Goal: Find specific page/section: Find specific page/section

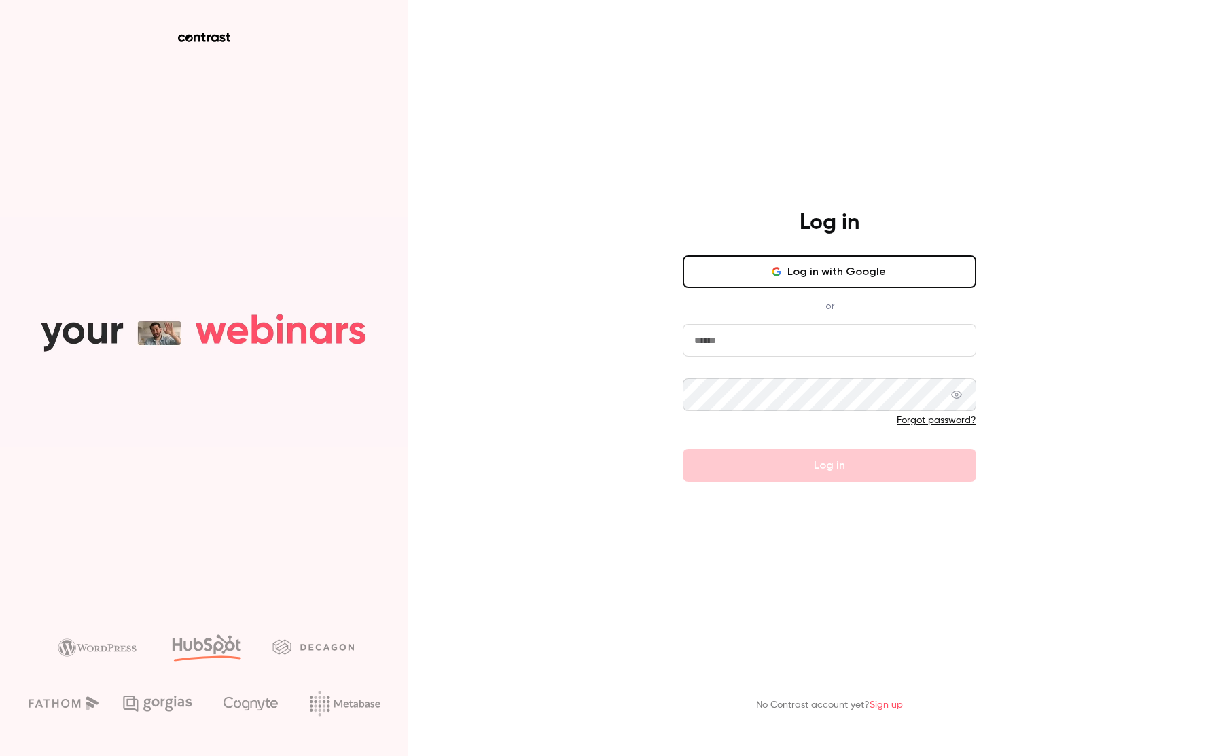
click at [750, 350] on input "email" at bounding box center [829, 340] width 293 height 33
click at [770, 350] on input "email" at bounding box center [829, 340] width 293 height 33
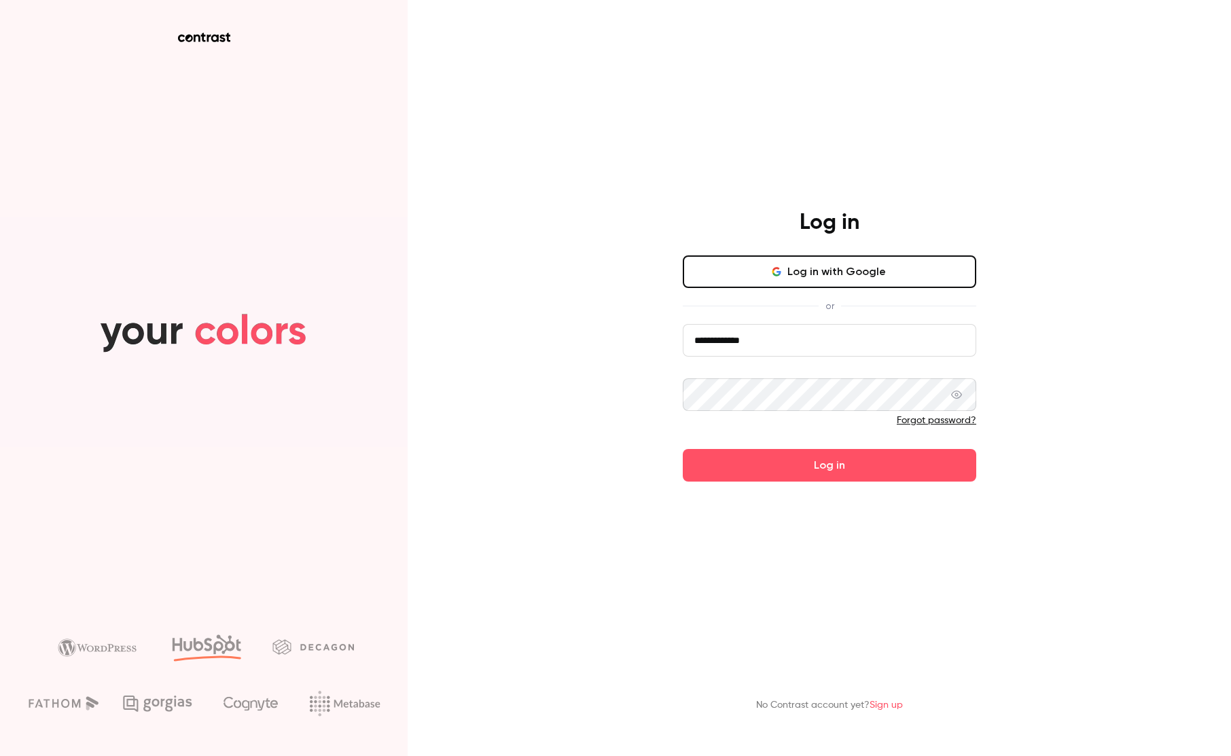
type input "**********"
click at [683, 449] on button "Log in" at bounding box center [829, 465] width 293 height 33
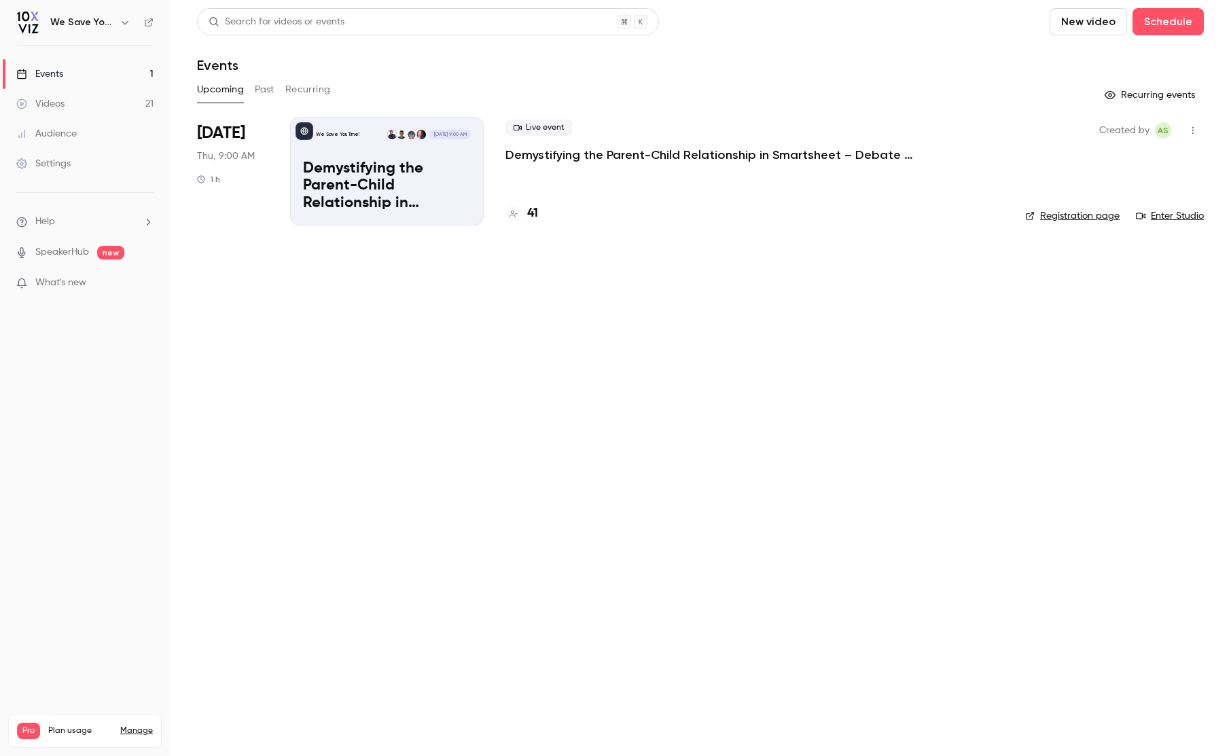
click at [46, 135] on div "Audience" at bounding box center [46, 134] width 60 height 14
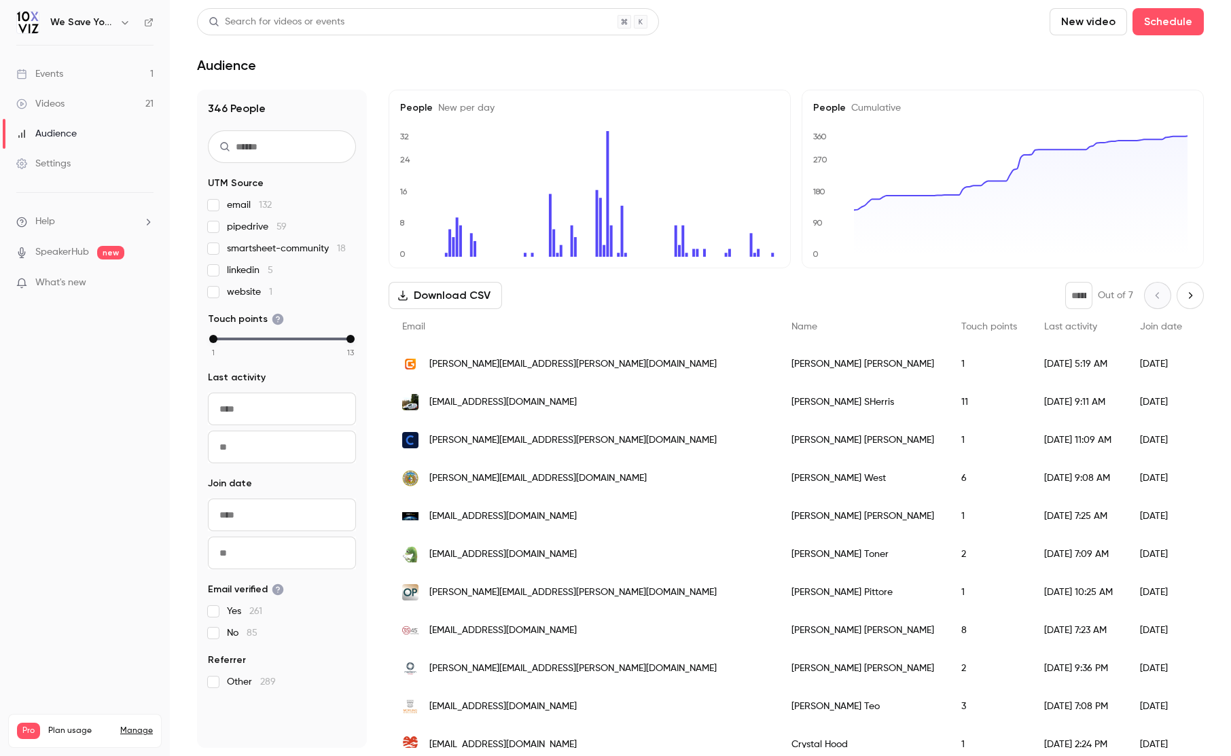
click at [275, 140] on input "text" at bounding box center [282, 146] width 148 height 33
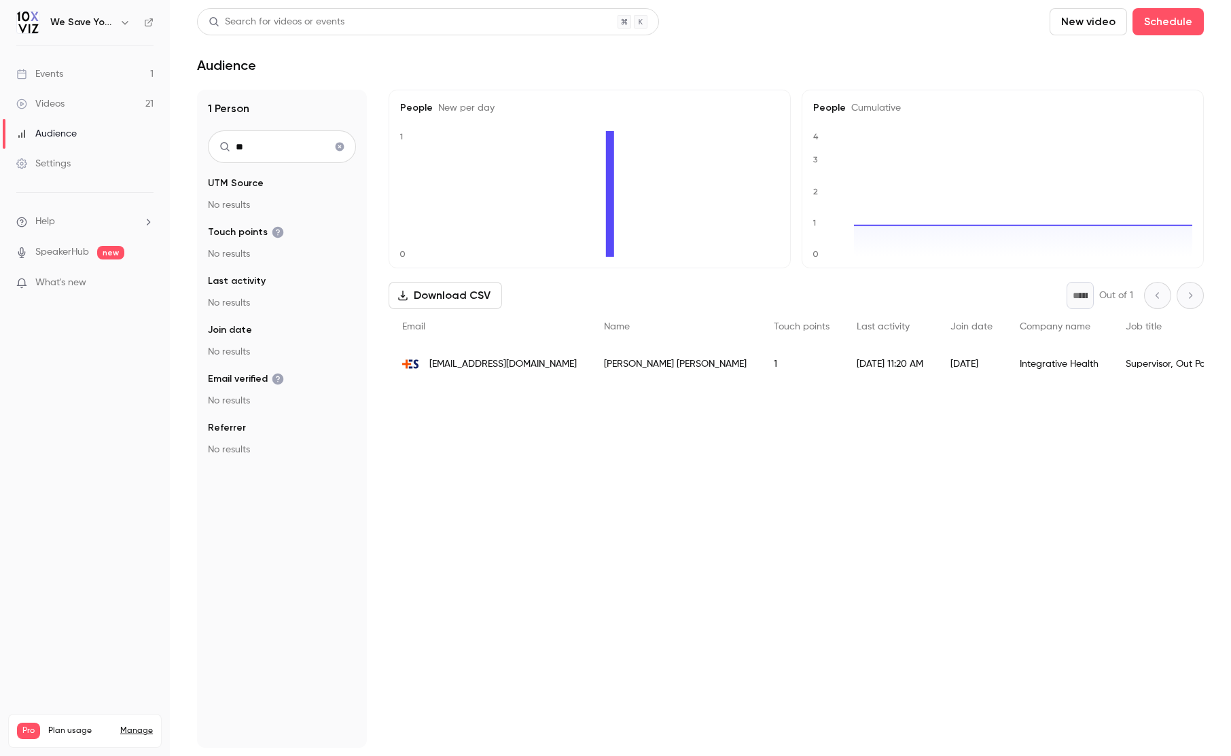
type input "*"
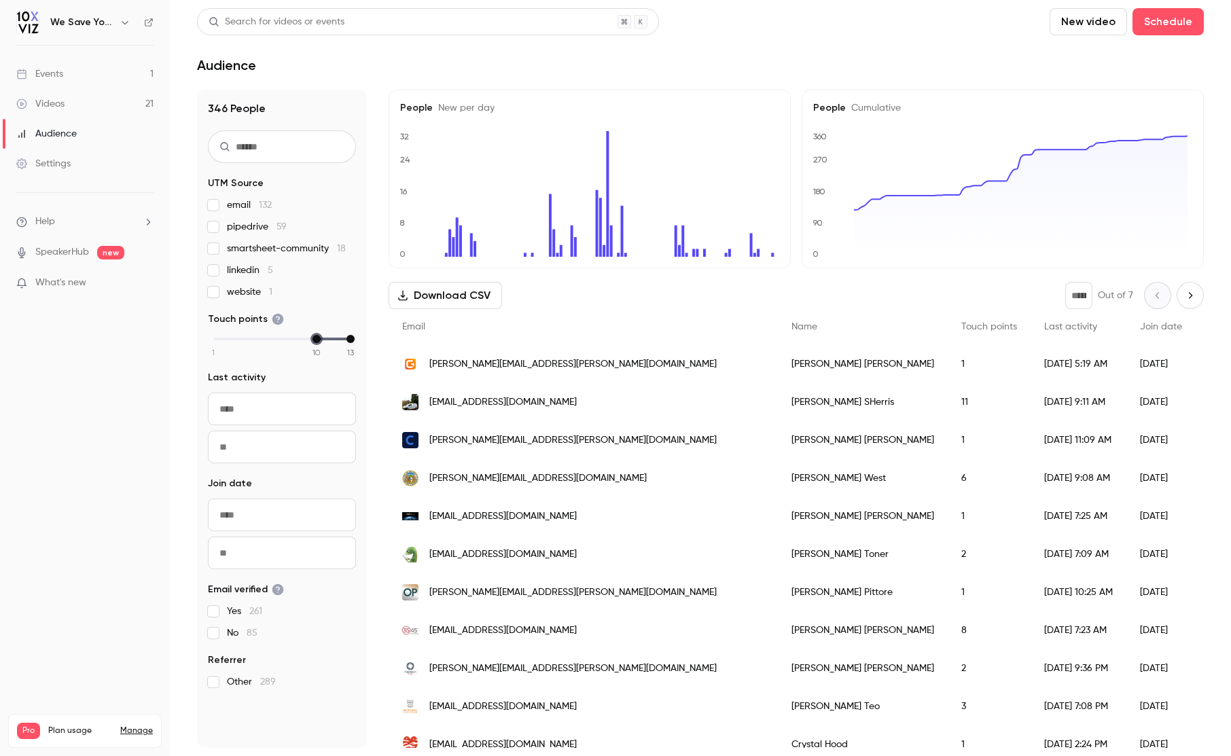
drag, startPoint x: 213, startPoint y: 341, endPoint x: 313, endPoint y: 344, distance: 100.6
click at [313, 344] on div "1 2 3 4 5 6 7 8 9 10 11 12 13" at bounding box center [282, 345] width 148 height 23
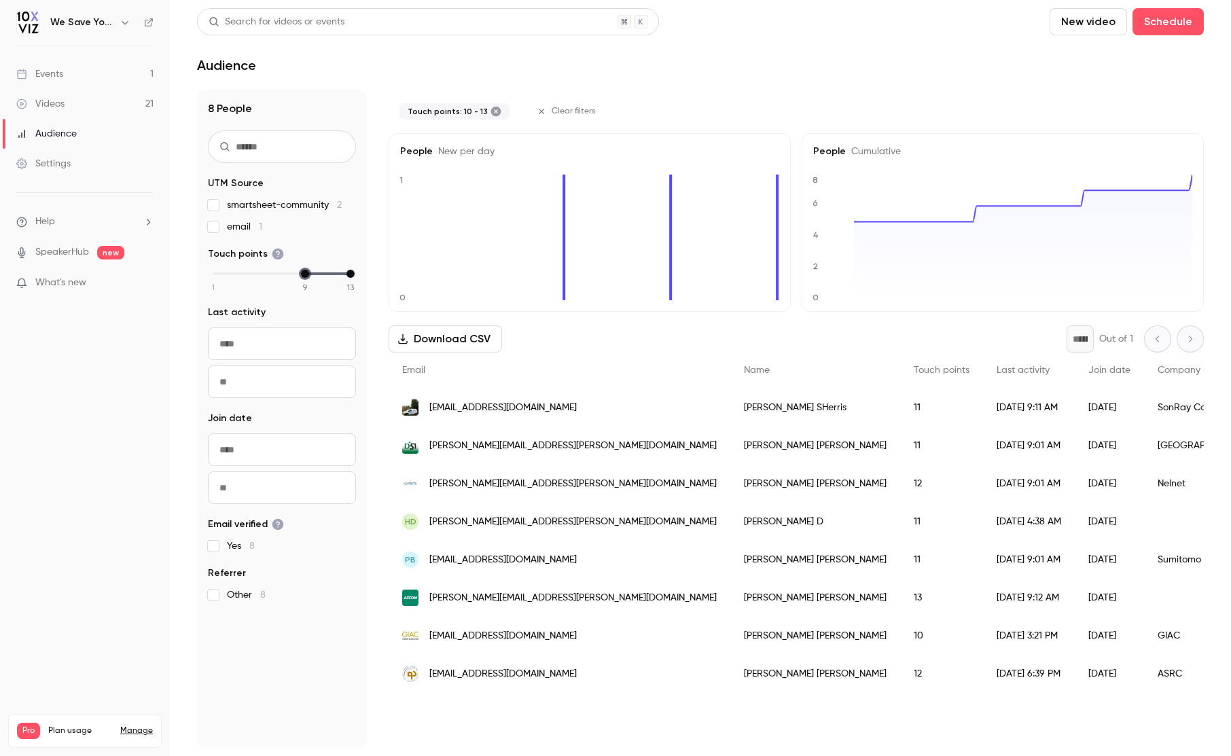
drag, startPoint x: 315, startPoint y: 276, endPoint x: 306, endPoint y: 275, distance: 8.9
click at [306, 275] on div "min" at bounding box center [305, 274] width 8 height 8
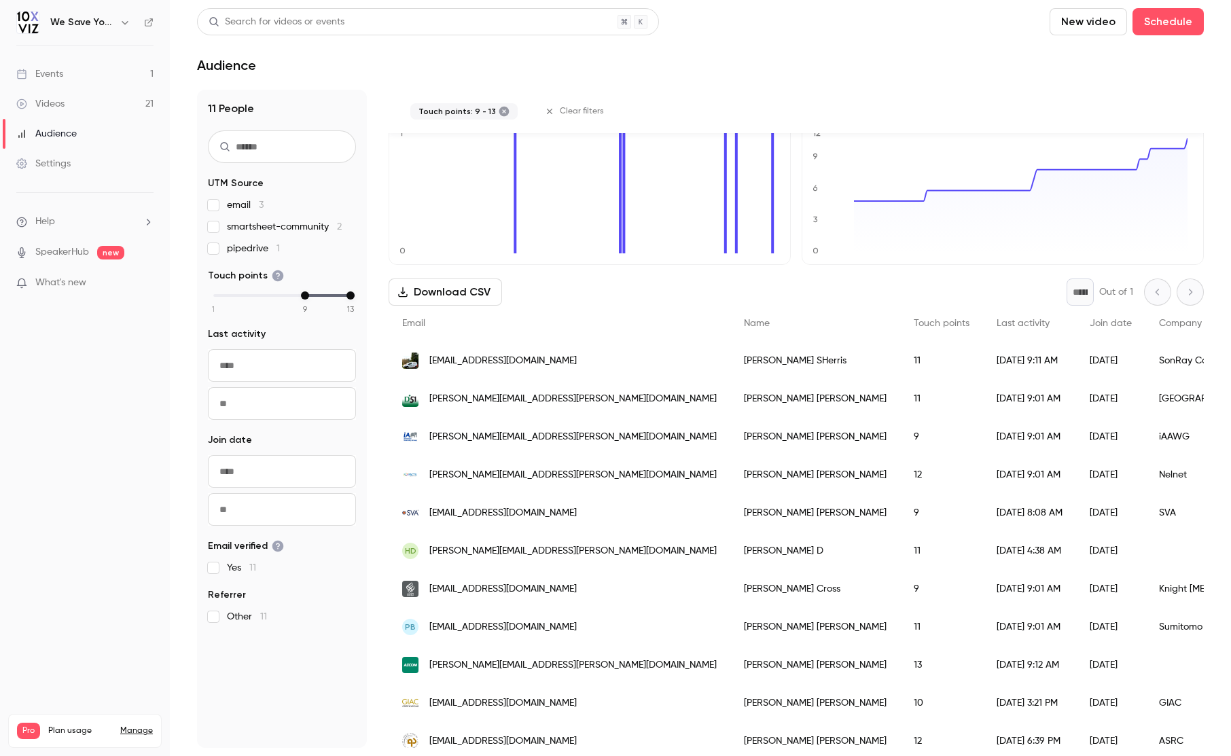
scroll to position [69, 0]
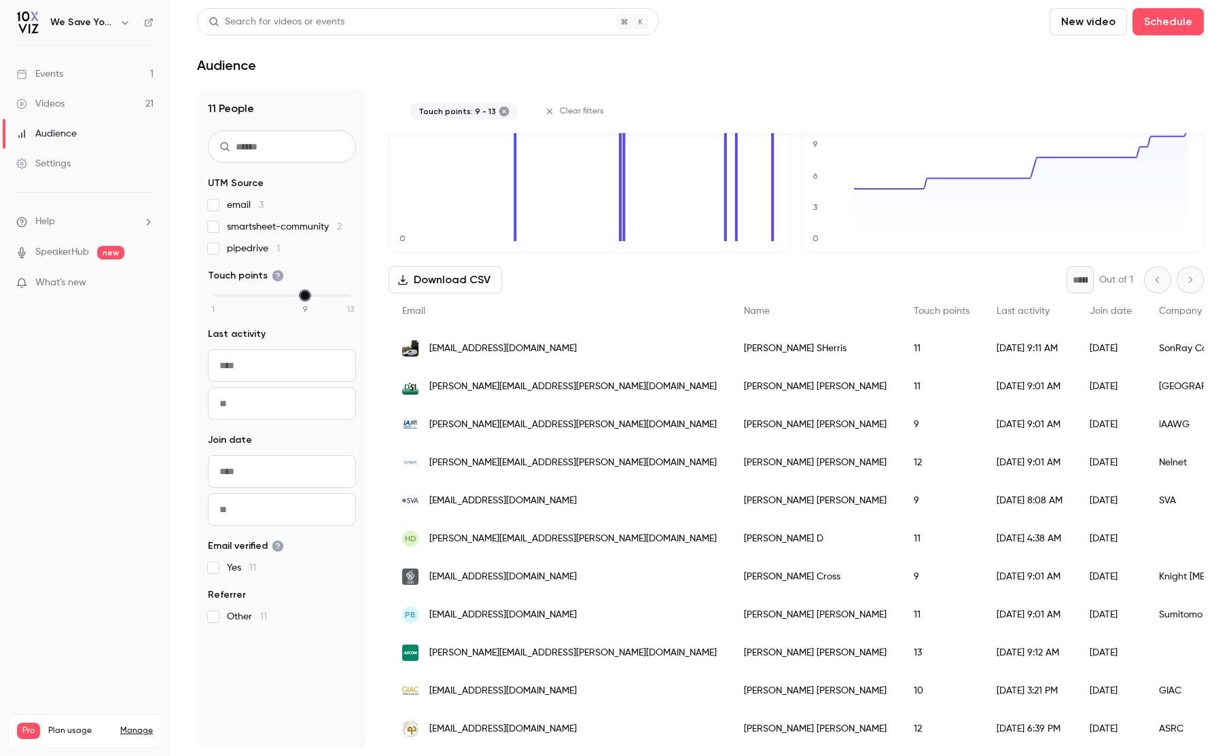
drag, startPoint x: 351, startPoint y: 297, endPoint x: 308, endPoint y: 299, distance: 42.8
click at [308, 299] on div "1 2 3 4 5 6 7 8 9 10 11 12 13" at bounding box center [281, 296] width 137 height 10
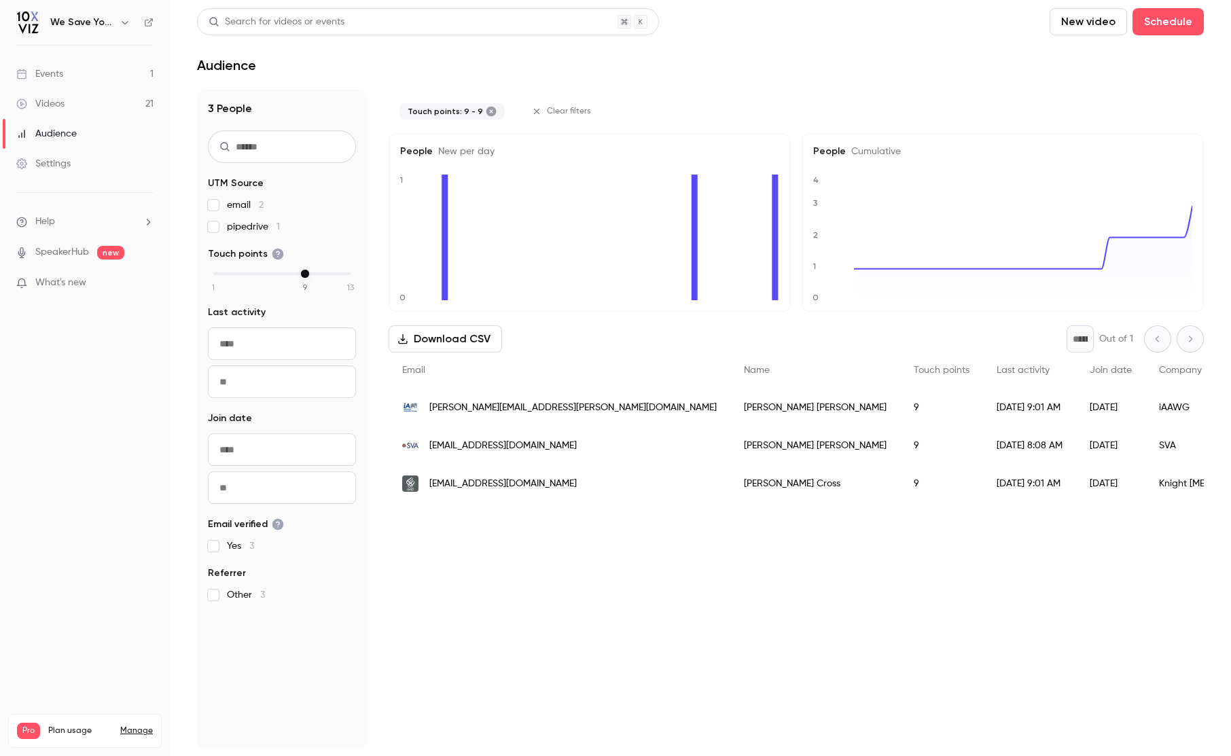
scroll to position [0, 0]
drag, startPoint x: 303, startPoint y: 276, endPoint x: 293, endPoint y: 274, distance: 9.6
click at [293, 274] on div "1 2 3 4 5 6 7 8 9 10 11 12 13" at bounding box center [281, 274] width 137 height 10
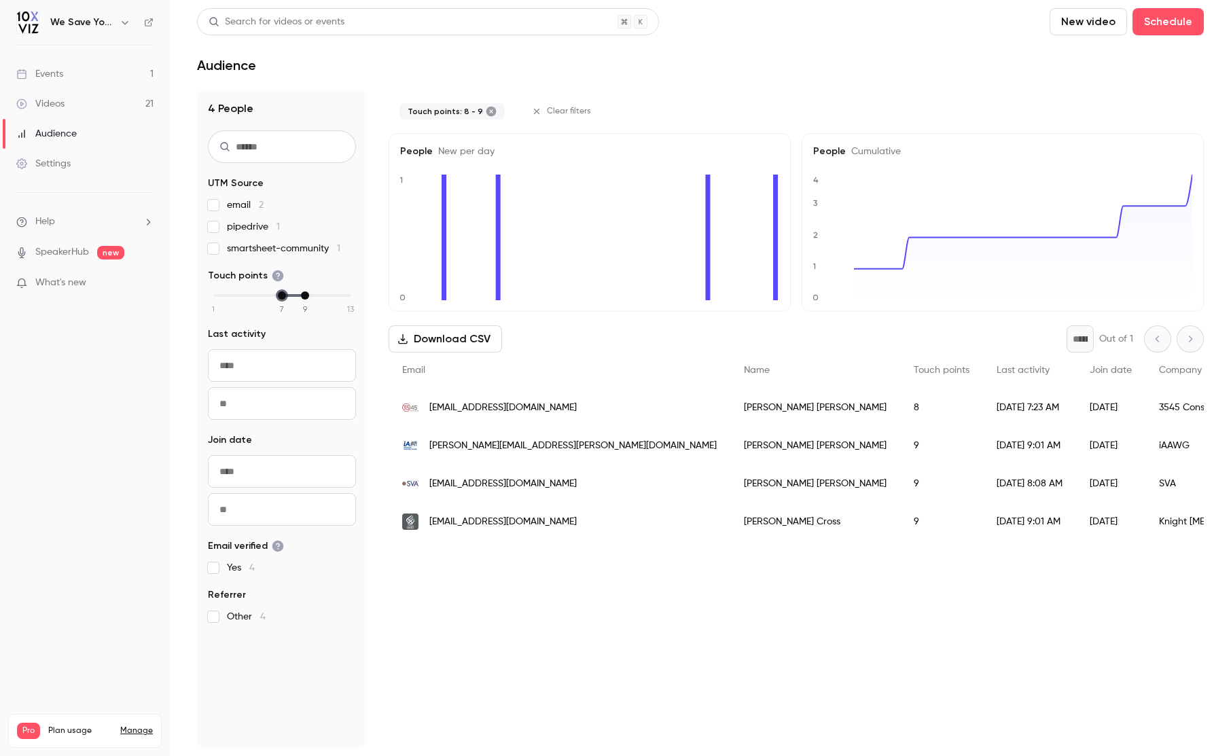
drag, startPoint x: 293, startPoint y: 297, endPoint x: 285, endPoint y: 296, distance: 8.9
click at [285, 296] on div "min" at bounding box center [282, 295] width 8 height 8
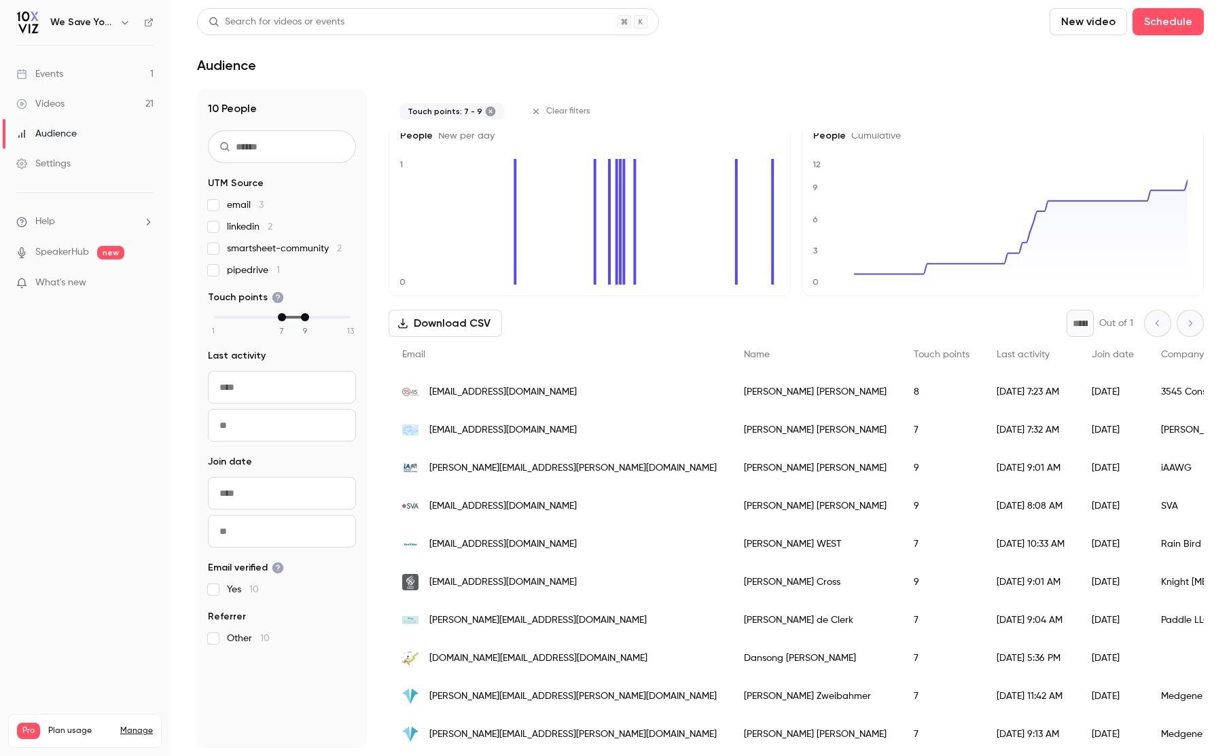
scroll to position [31, 0]
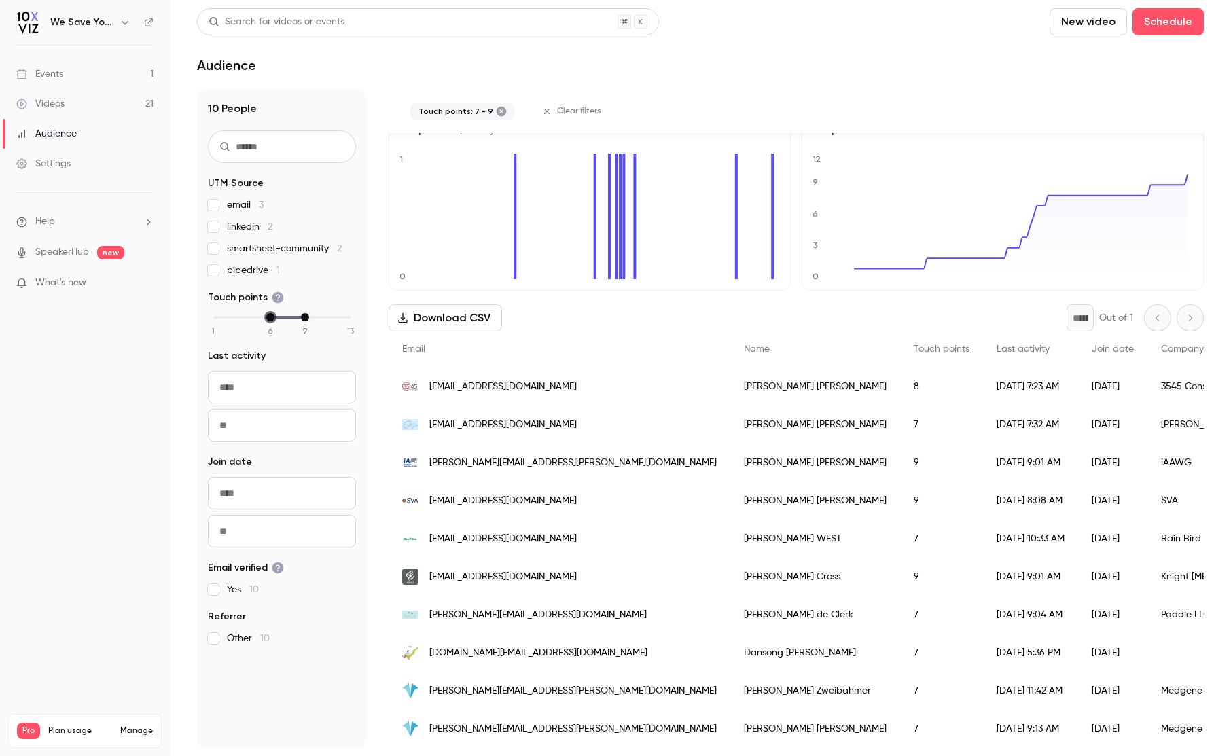
drag, startPoint x: 283, startPoint y: 317, endPoint x: 274, endPoint y: 318, distance: 9.5
click at [274, 318] on div "min" at bounding box center [270, 317] width 8 height 8
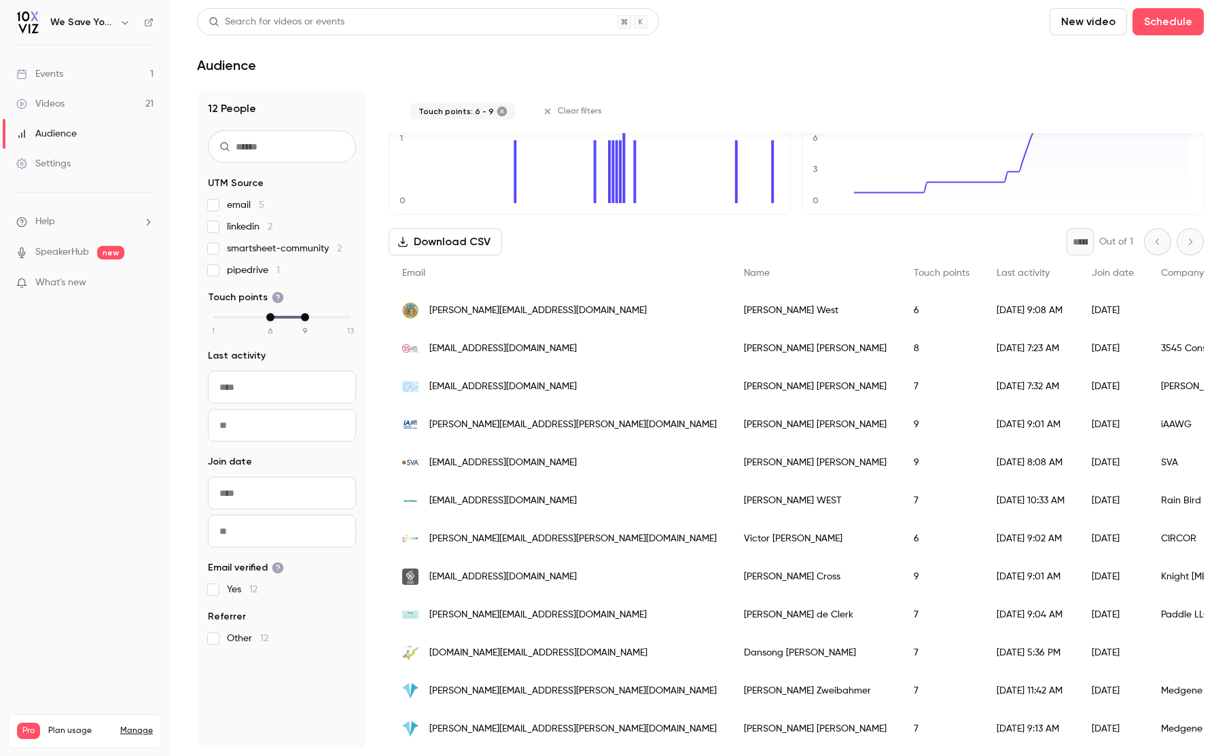
scroll to position [107, 0]
click at [478, 532] on span "[PERSON_NAME][EMAIL_ADDRESS][PERSON_NAME][DOMAIN_NAME]" at bounding box center [572, 539] width 287 height 14
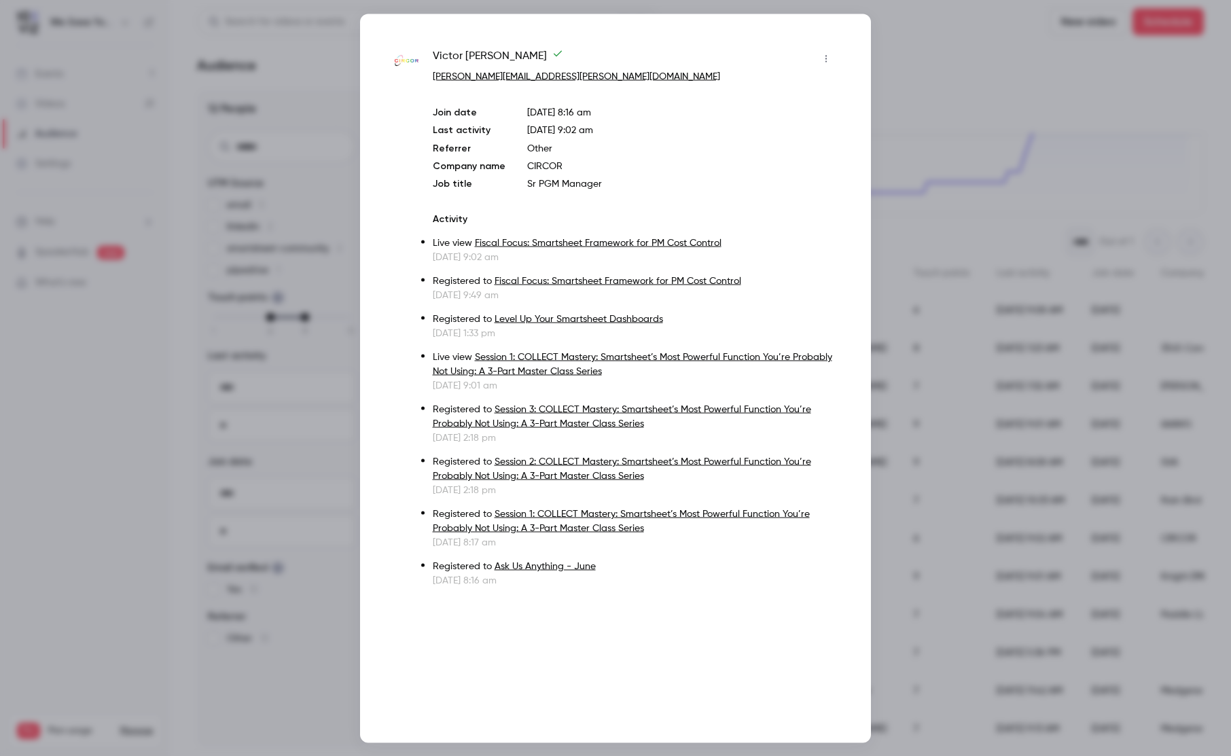
click at [982, 83] on div at bounding box center [615, 378] width 1231 height 756
